Goal: Contribute content

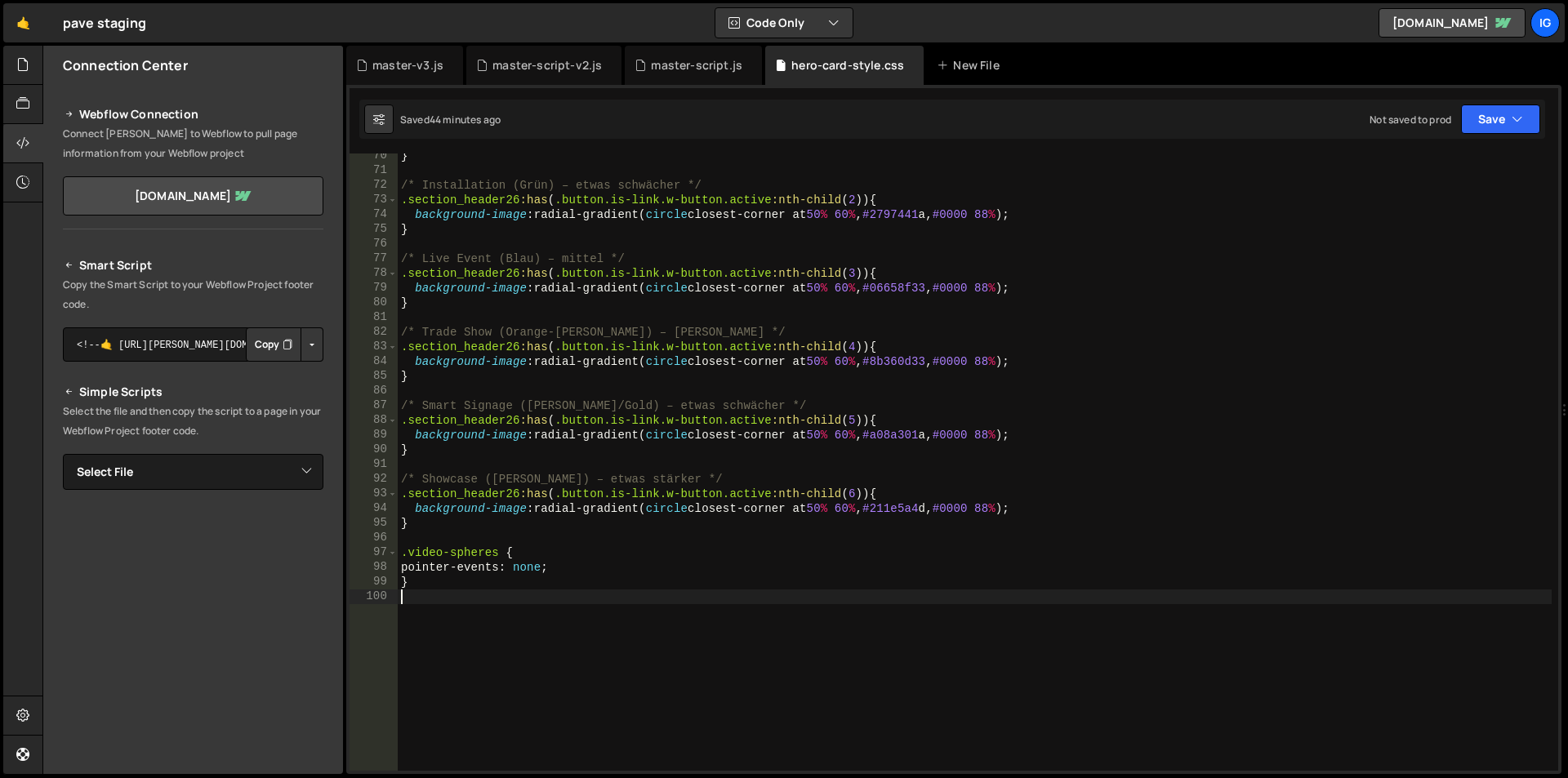
scroll to position [1019, 0]
click at [573, 564] on div "} /* Installation (Grün) – etwas schwächer */ .section_header26 :has ( .button.…" at bounding box center [975, 472] width 1154 height 647
type textarea "pointer-events: none;"
click at [565, 584] on div "} /* Installation (Grün) – etwas schwächer */ .section_header26 :has ( .button.…" at bounding box center [975, 472] width 1154 height 647
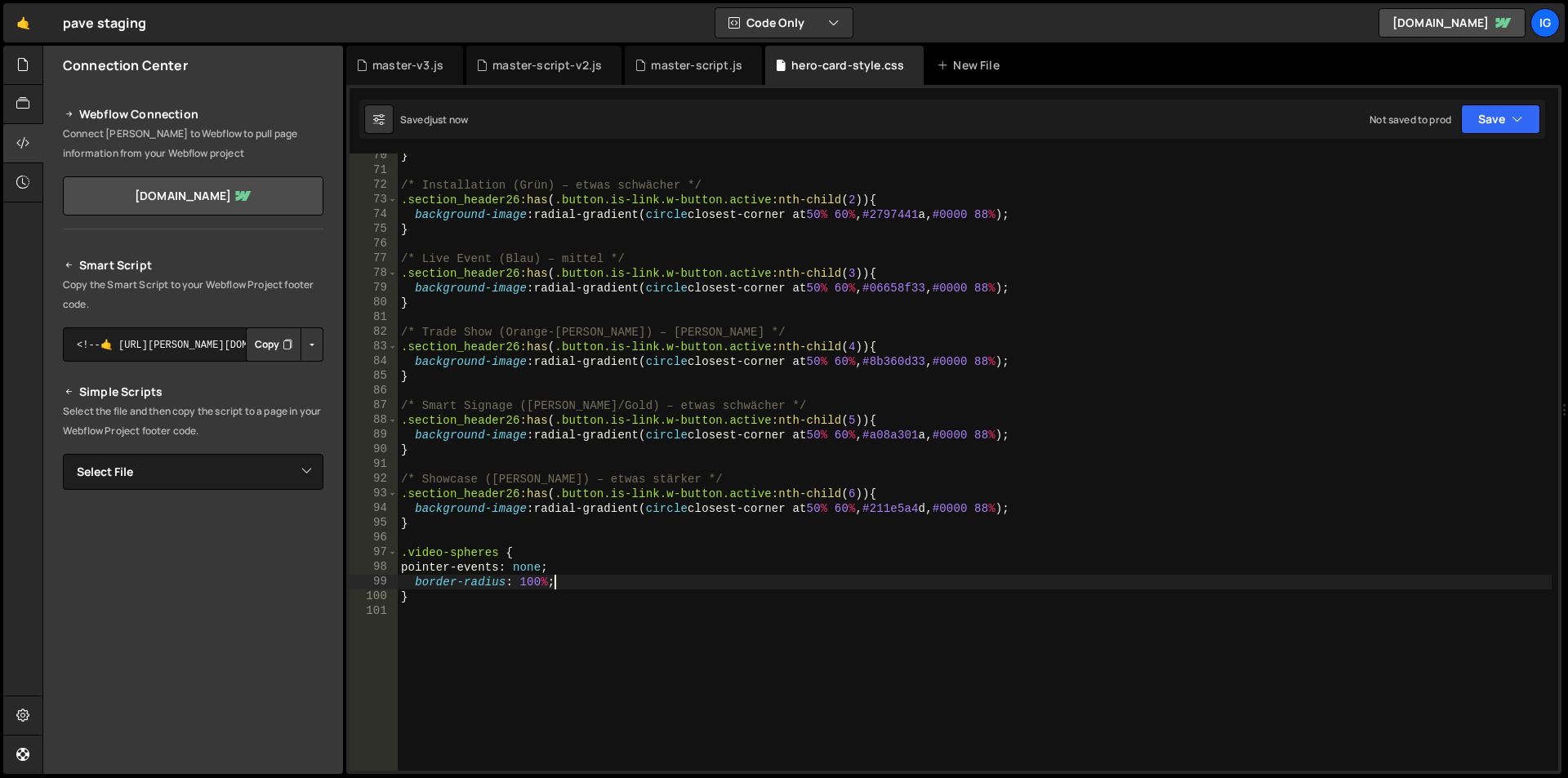
type textarea "border-radius: 100%;"
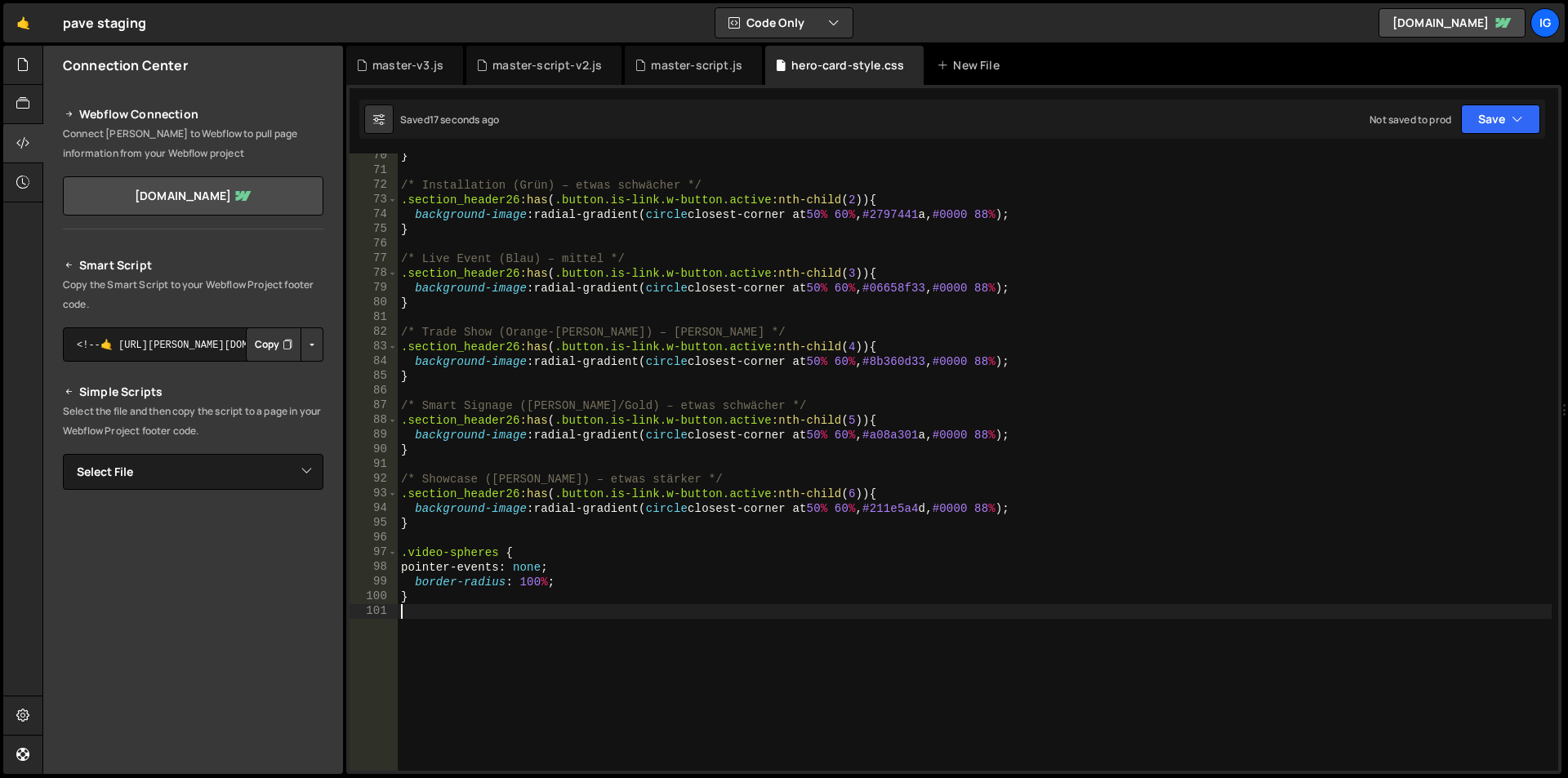
click at [479, 613] on div "} /* Installation (Grün) – etwas schwächer */ .section_header26 :has ( .button.…" at bounding box center [975, 472] width 1154 height 647
paste textarea "}"
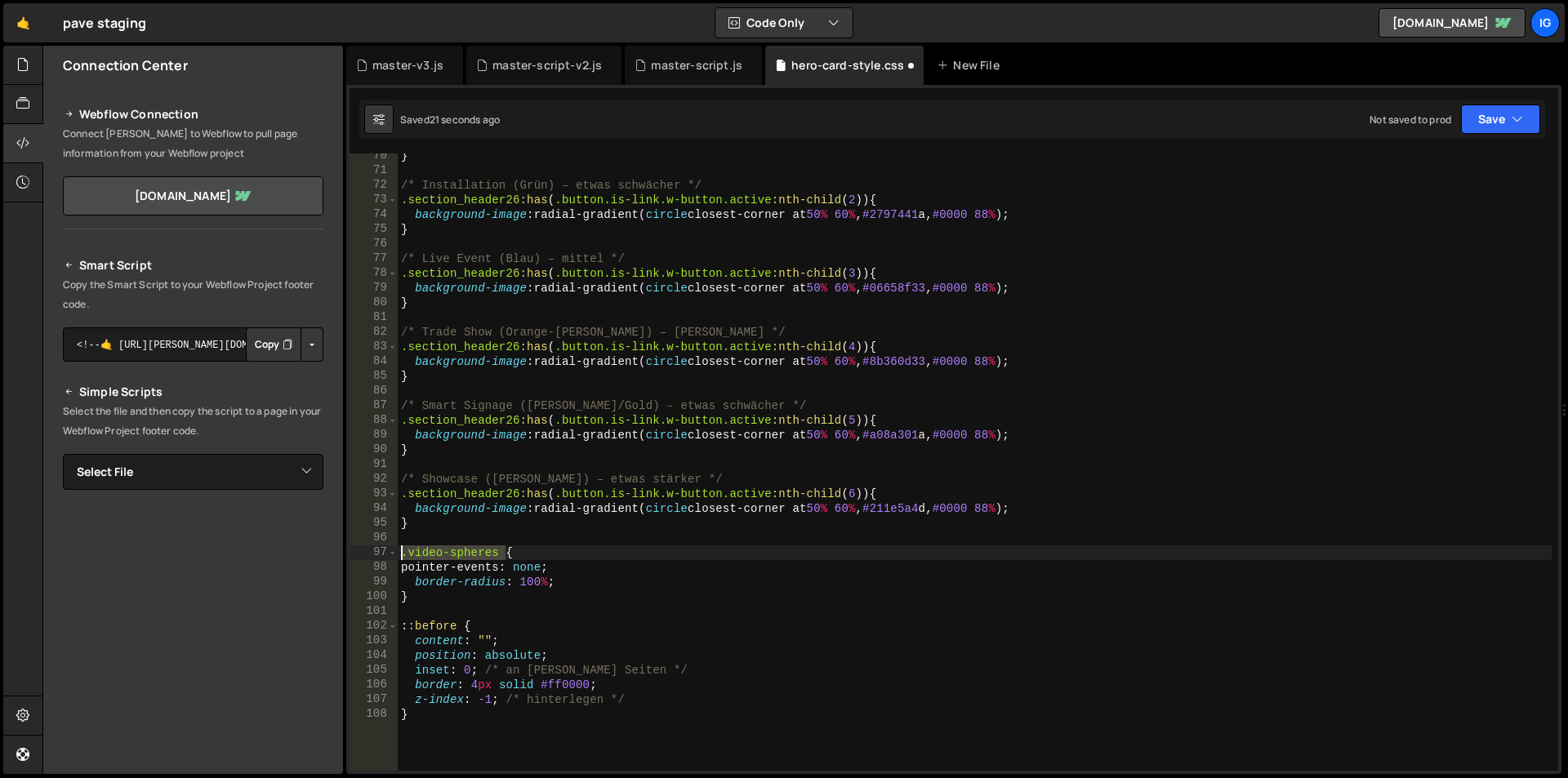
drag, startPoint x: 502, startPoint y: 554, endPoint x: 332, endPoint y: 557, distance: 170.0
click at [332, 557] on div "Files New File Javascript files 1 grow-to-100.js 0 1 hero-animation.js 0 1 mast…" at bounding box center [805, 410] width 1525 height 729
click at [400, 626] on div "} /* Installation (Grün) – etwas schwächer */ .section_header26 :has ( .button.…" at bounding box center [975, 472] width 1154 height 647
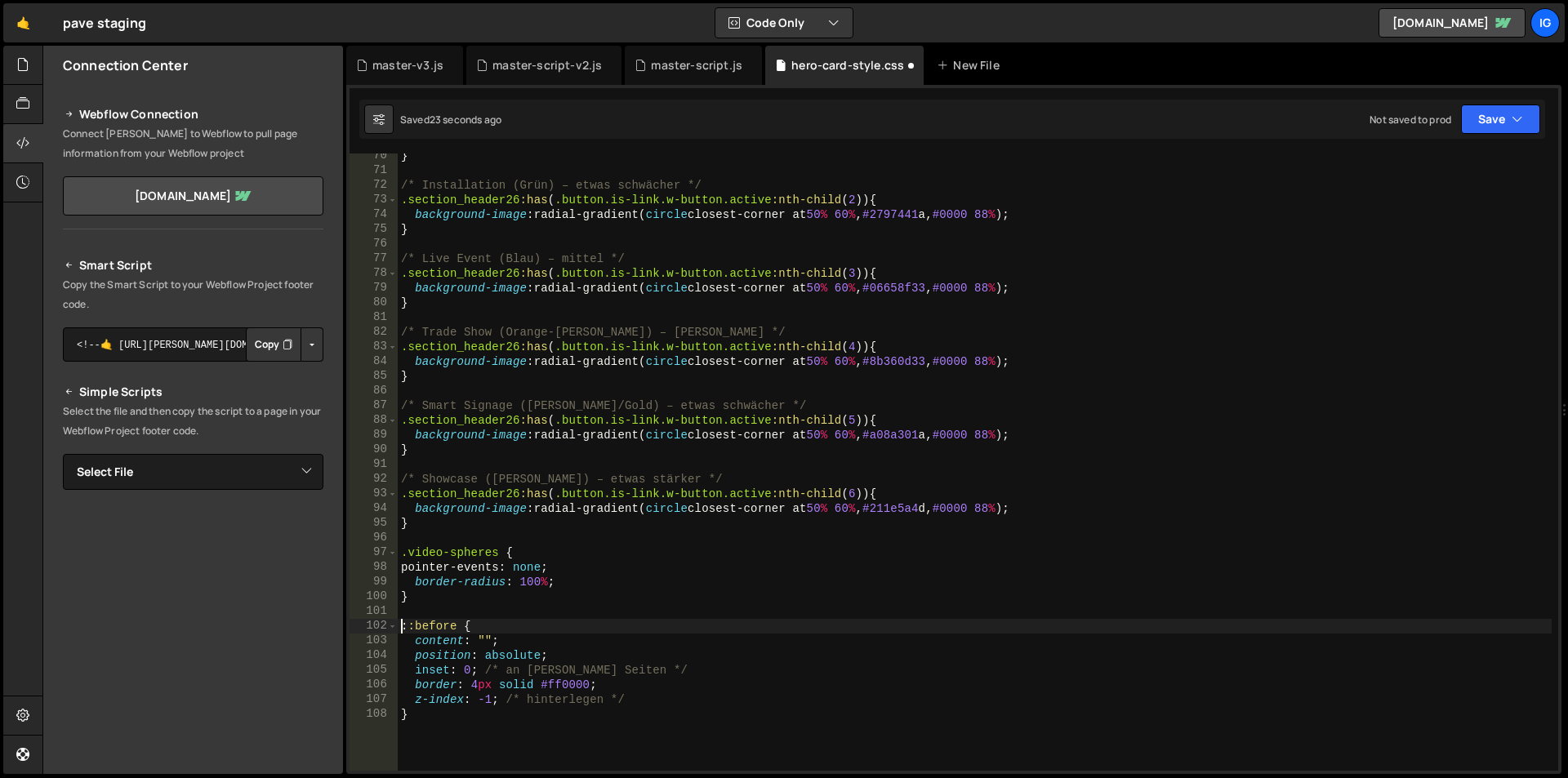
paste textarea ".video-spheres"
click at [497, 626] on div "} /* Installation (Grün) – etwas schwächer */ .section_header26 :has ( .button.…" at bounding box center [975, 472] width 1154 height 647
drag, startPoint x: 502, startPoint y: 624, endPoint x: 417, endPoint y: 626, distance: 85.0
click at [417, 626] on div "} /* Installation (Grün) – etwas schwächer */ .section_header26 :has ( .button.…" at bounding box center [975, 472] width 1154 height 647
click at [423, 624] on div "} /* Installation (Grün) – etwas schwächer */ .section_header26 :has ( .button.…" at bounding box center [975, 462] width 1154 height 617
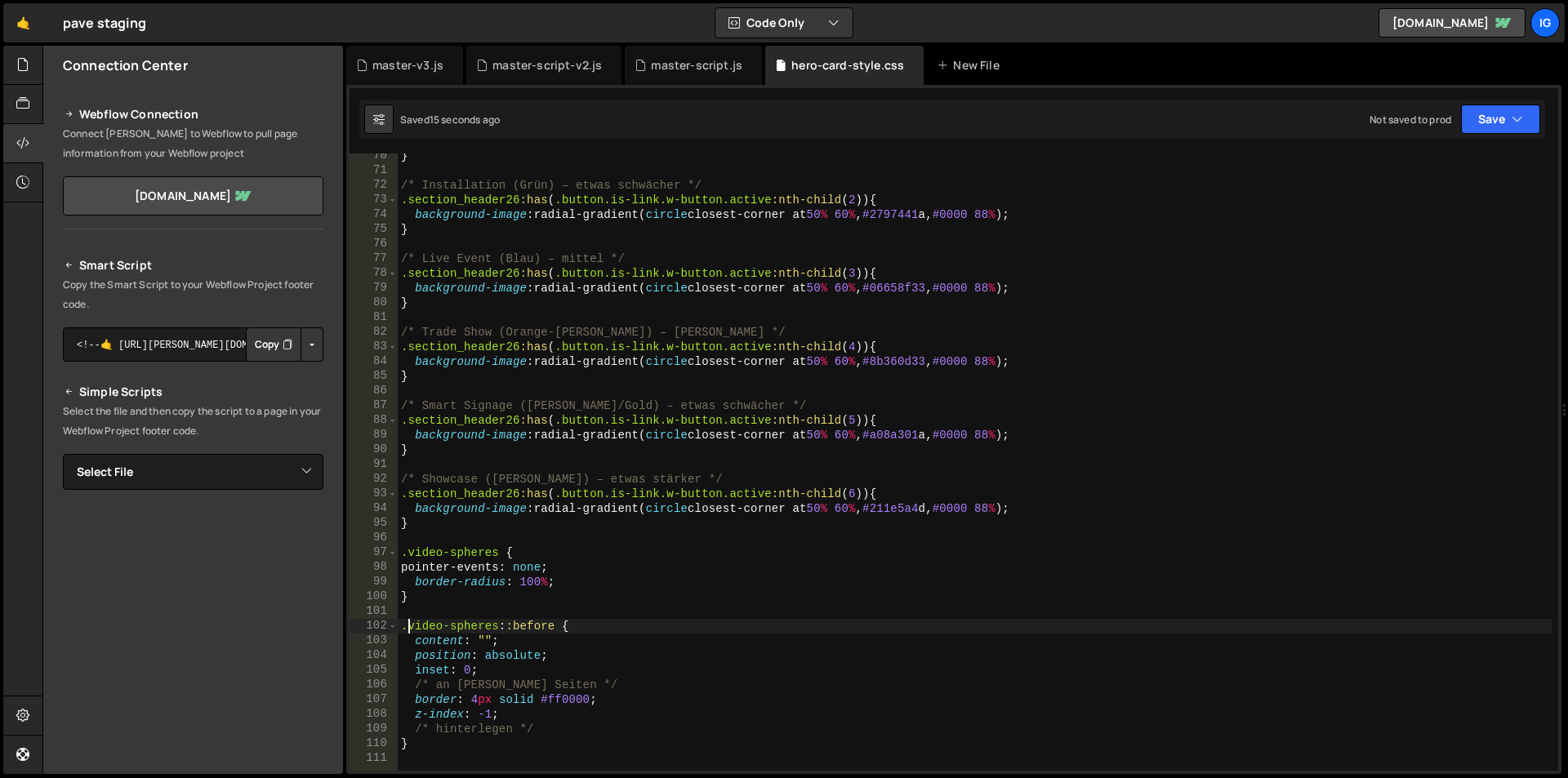
click at [409, 624] on div "} /* Installation (Grün) – etwas schwächer */ .section_header26 :has ( .button.…" at bounding box center [975, 472] width 1154 height 647
click at [495, 627] on div "} /* Installation (Grün) – etwas schwächer */ .section_header26 :has ( .button.…" at bounding box center [975, 472] width 1154 height 647
click at [498, 627] on div "} /* Installation (Grün) – etwas schwächer */ .section_header26 :has ( .button.…" at bounding box center [975, 472] width 1154 height 647
paste textarea "pave-logo"
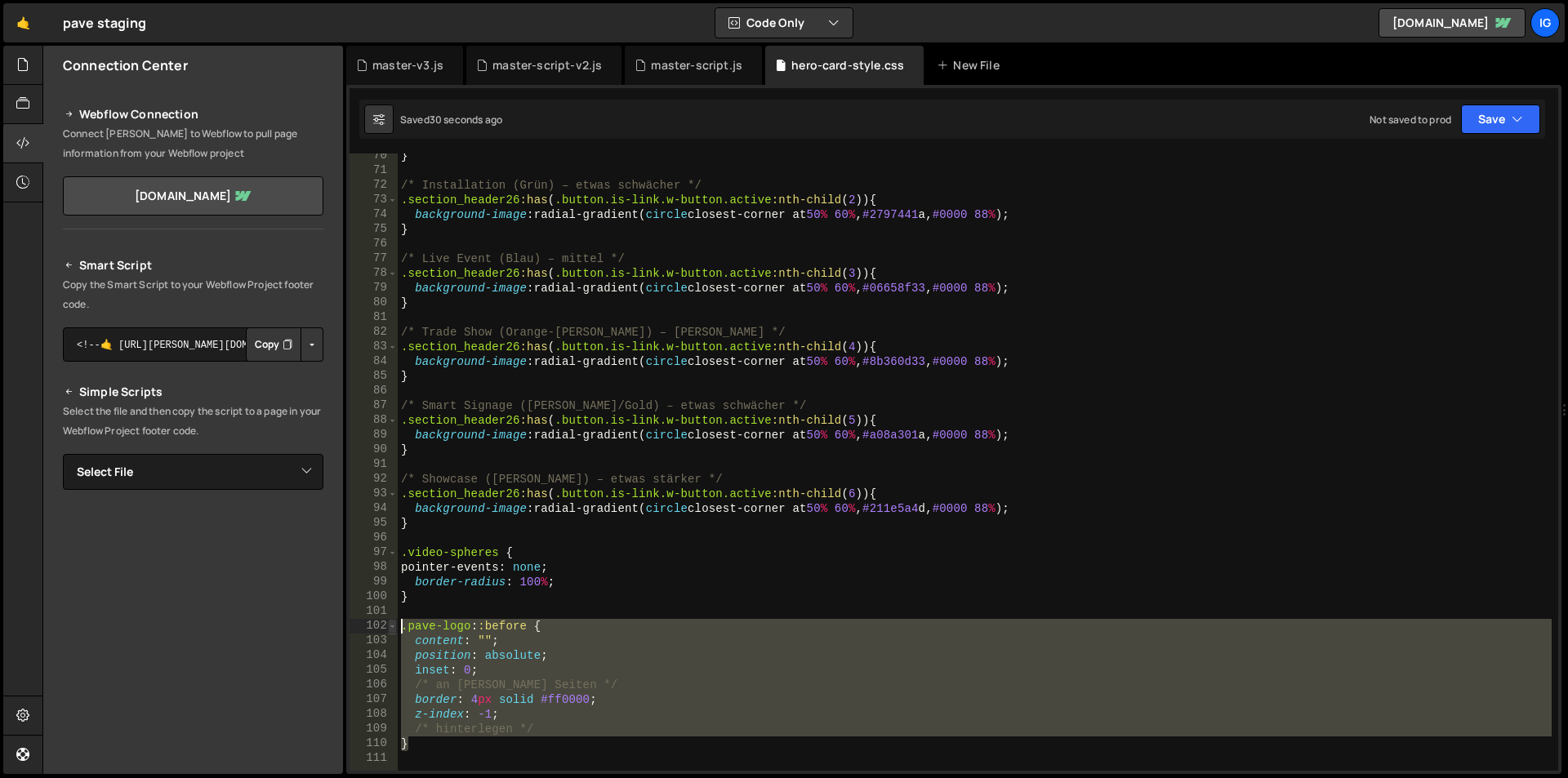
drag, startPoint x: 446, startPoint y: 746, endPoint x: 393, endPoint y: 628, distance: 129.4
click at [393, 628] on div ".pave-logo::before { 70 71 72 73 74 75 76 77 78 79 80 81 82 83 84 85 86 87 88 8…" at bounding box center [953, 462] width 1209 height 617
type textarea ".pave-logo::before { content: "";"
